Goal: Information Seeking & Learning: Learn about a topic

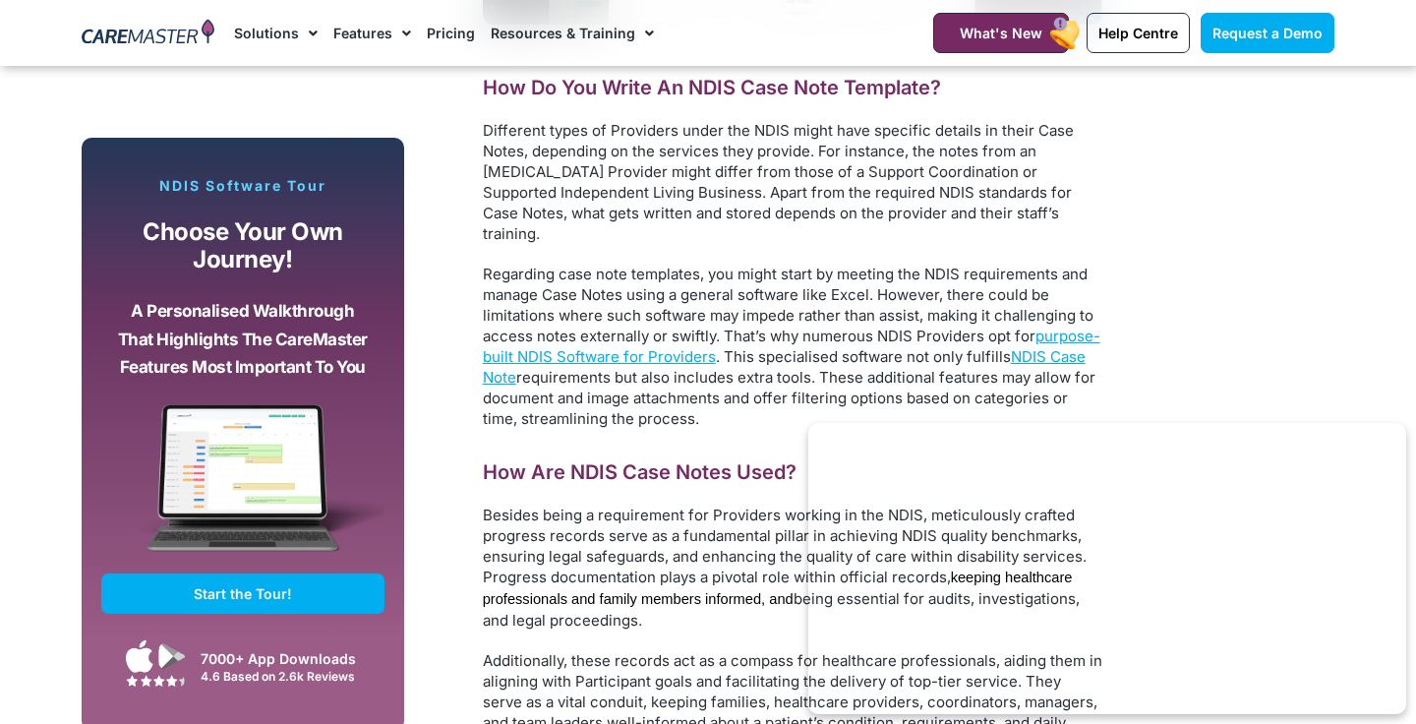
scroll to position [5961, 0]
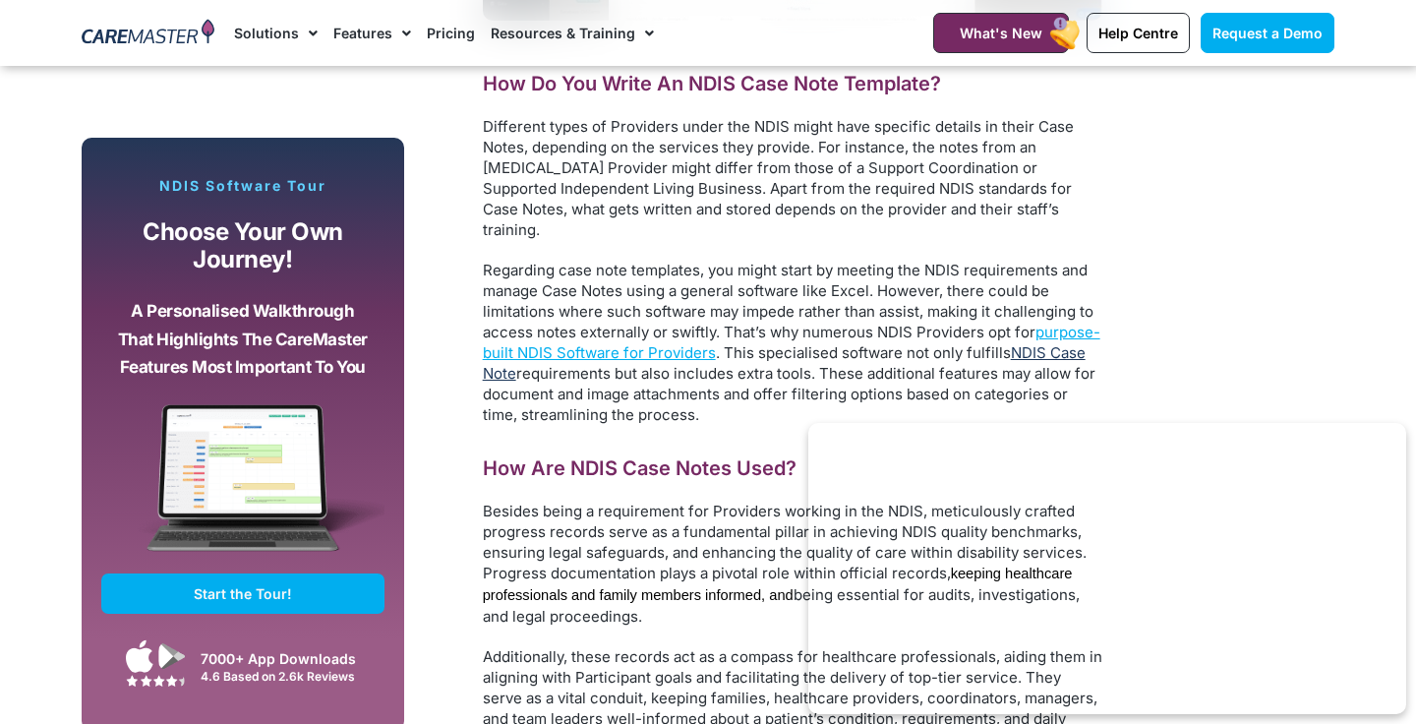
click at [498, 343] on span "NDIS Case Note" at bounding box center [784, 362] width 603 height 39
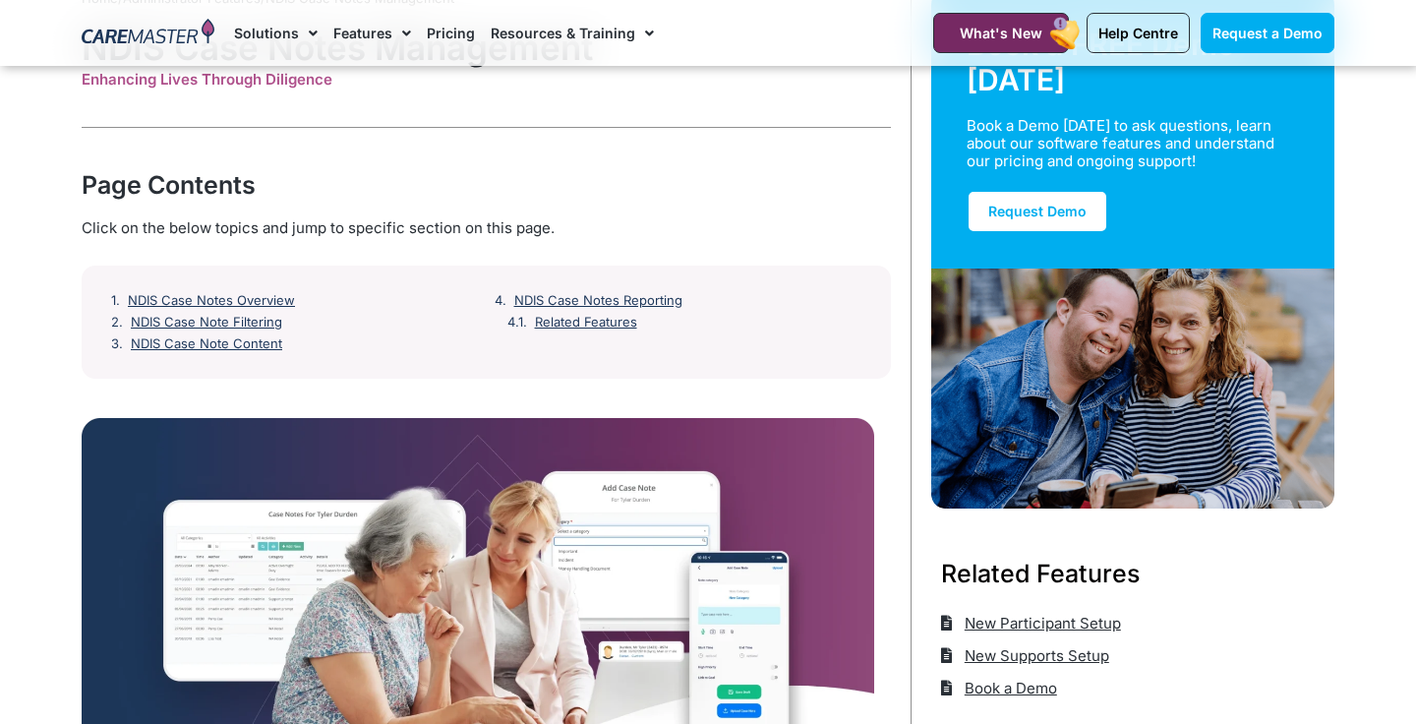
scroll to position [145, 0]
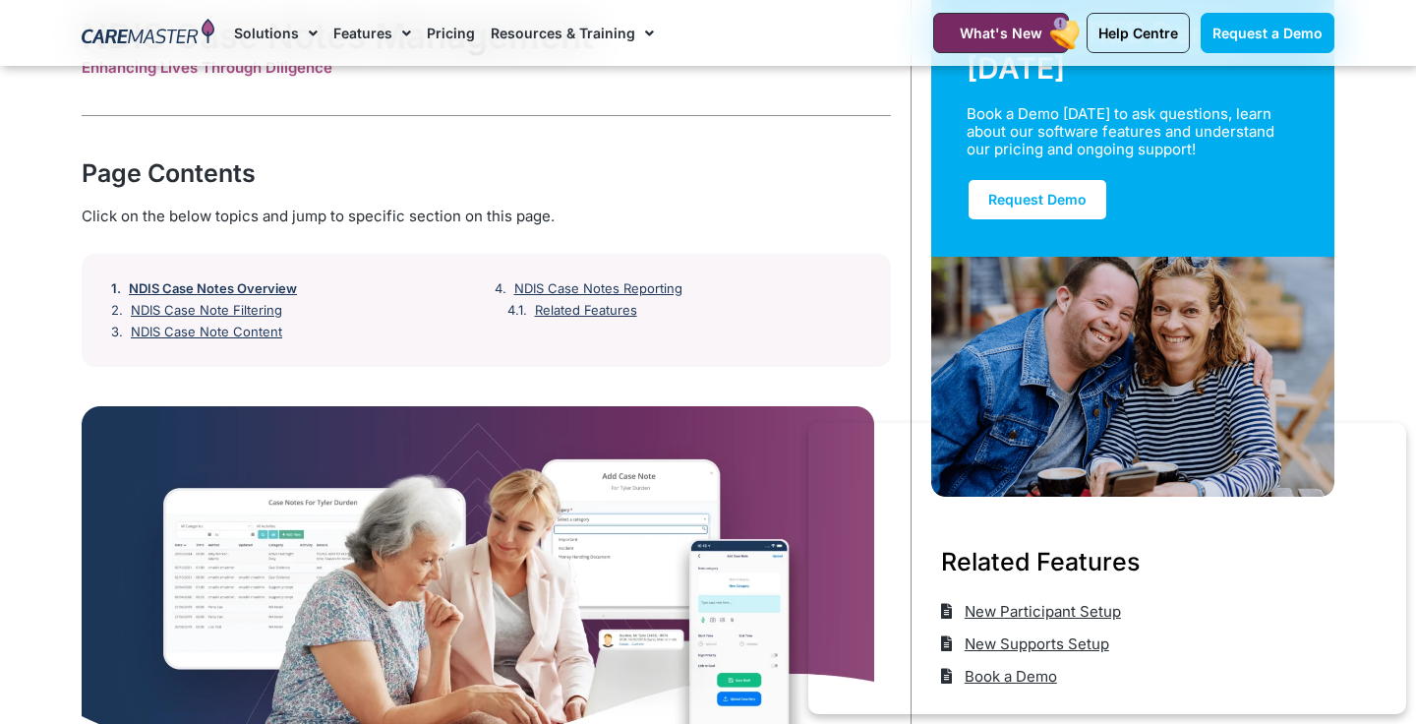
click at [259, 282] on link "NDIS Case Notes Overview" at bounding box center [213, 289] width 168 height 16
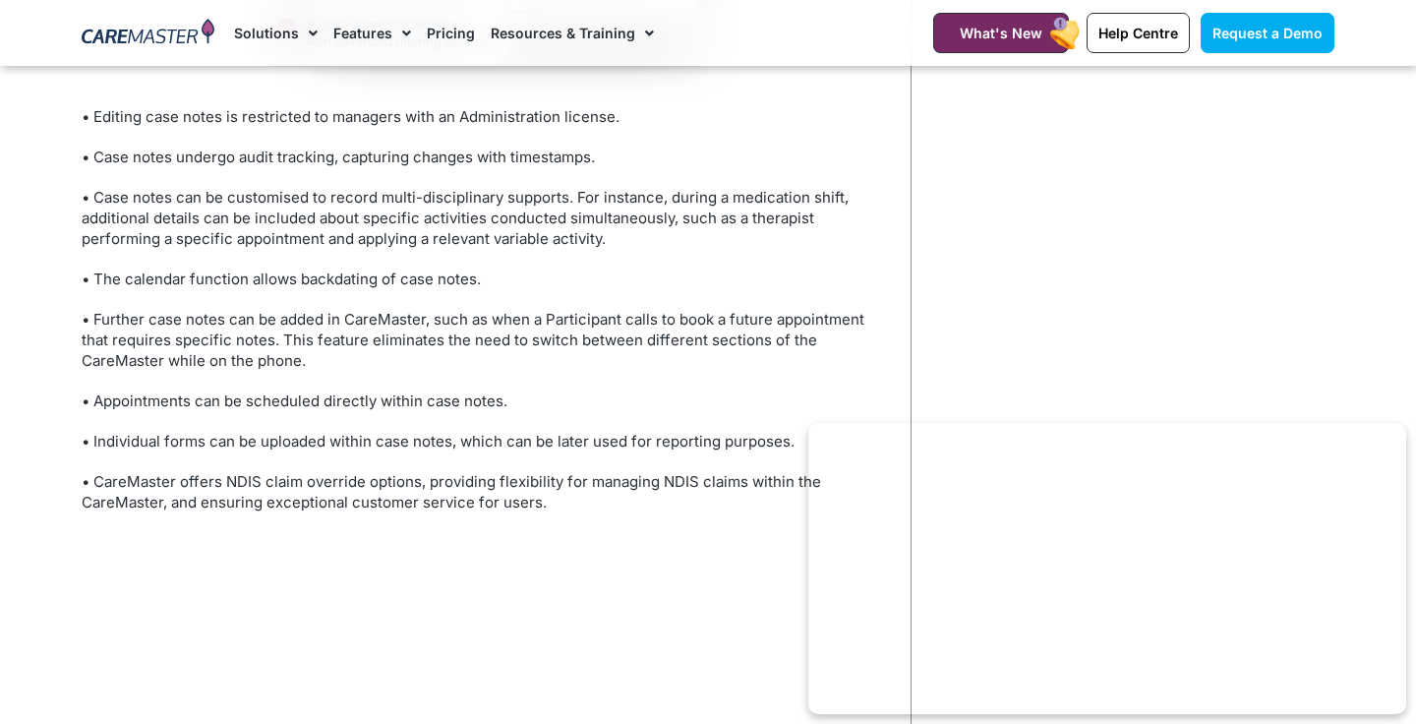
scroll to position [2144, 0]
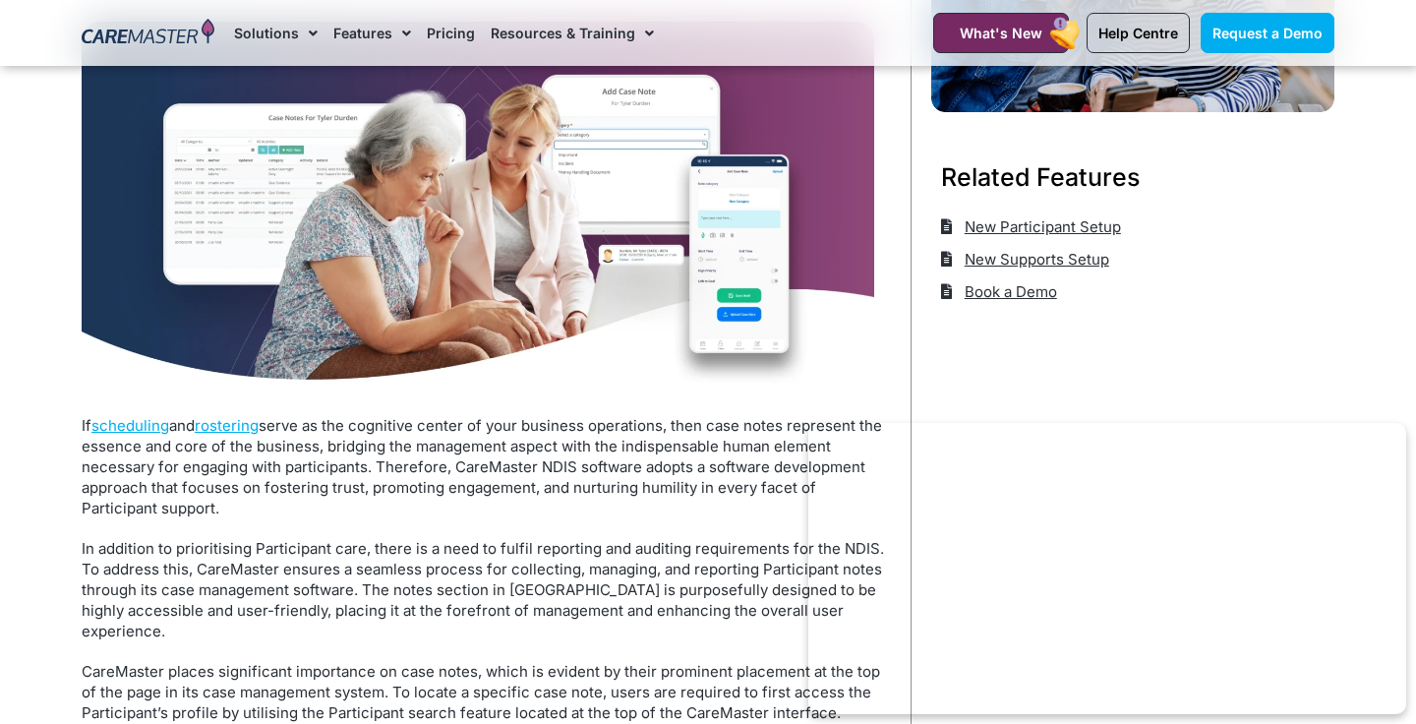
scroll to position [336, 0]
